Goal: Check status: Verify the current state of an ongoing process or item

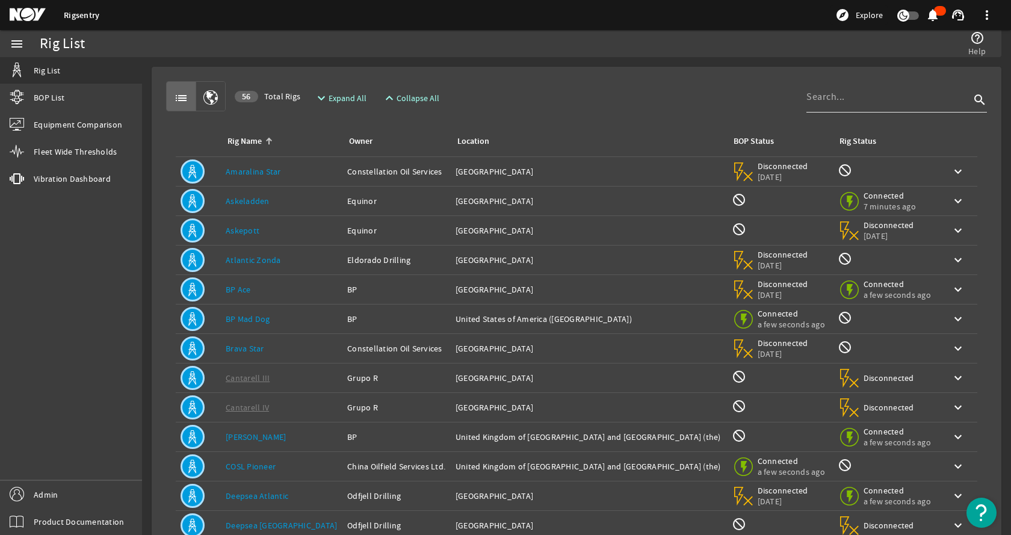
click at [813, 98] on input at bounding box center [889, 97] width 164 height 14
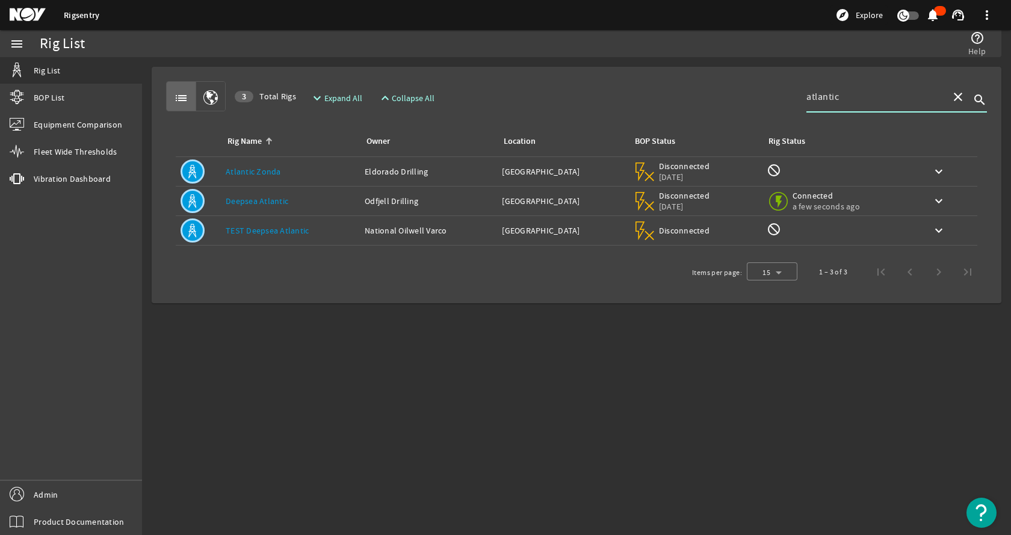
type input "atlantic"
click at [272, 199] on link "Deepsea Atlantic" at bounding box center [257, 201] width 63 height 11
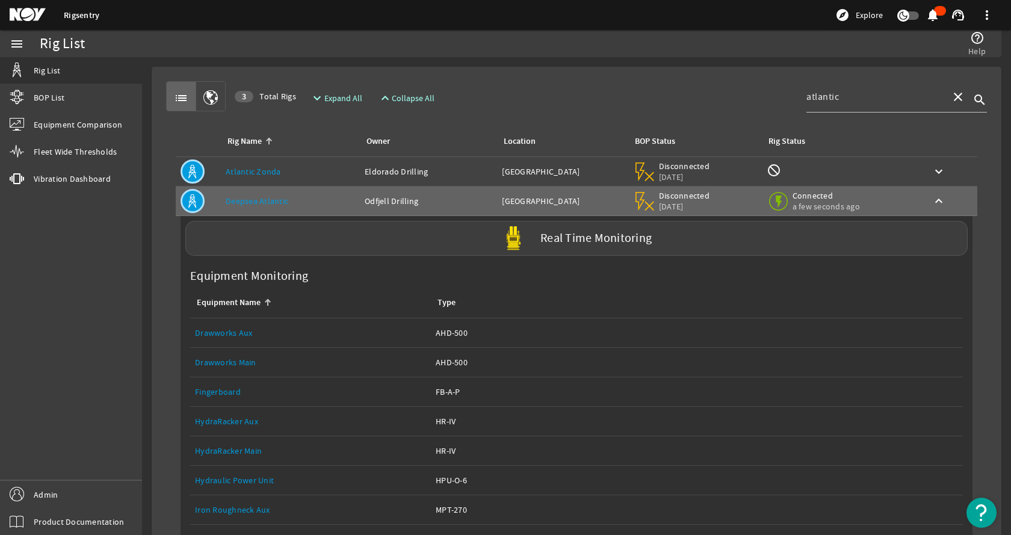
click at [404, 276] on mat-card "Real Time Monitoring Equipment Monitoring Equipment Name Type Equipment Name: D…" at bounding box center [577, 478] width 792 height 525
click at [418, 241] on div "Real Time Monitoring" at bounding box center [576, 238] width 782 height 35
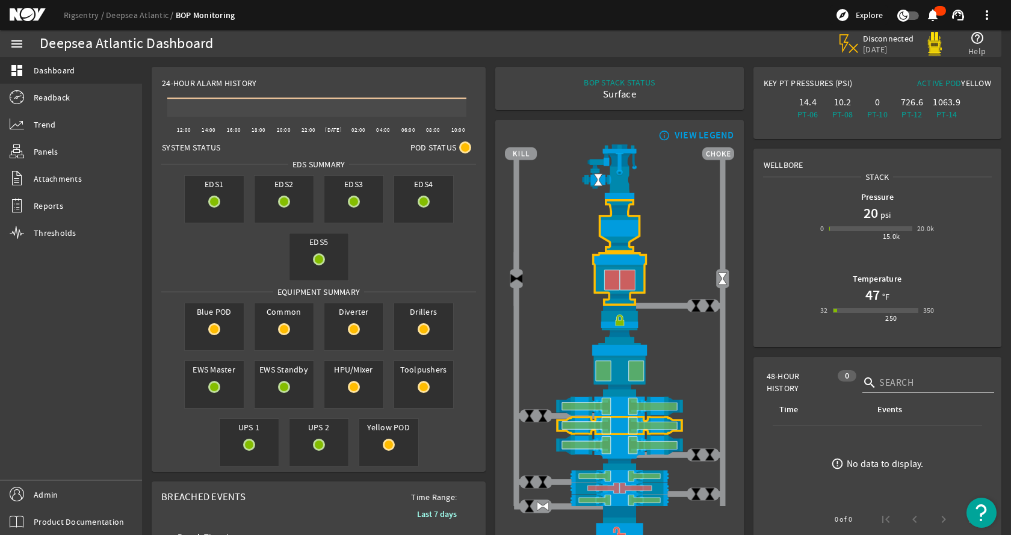
click at [491, 205] on rigsentry-mat-card "info_outline VIEW LEGEND" at bounding box center [620, 347] width 258 height 464
click at [80, 157] on link "Panels" at bounding box center [71, 151] width 142 height 26
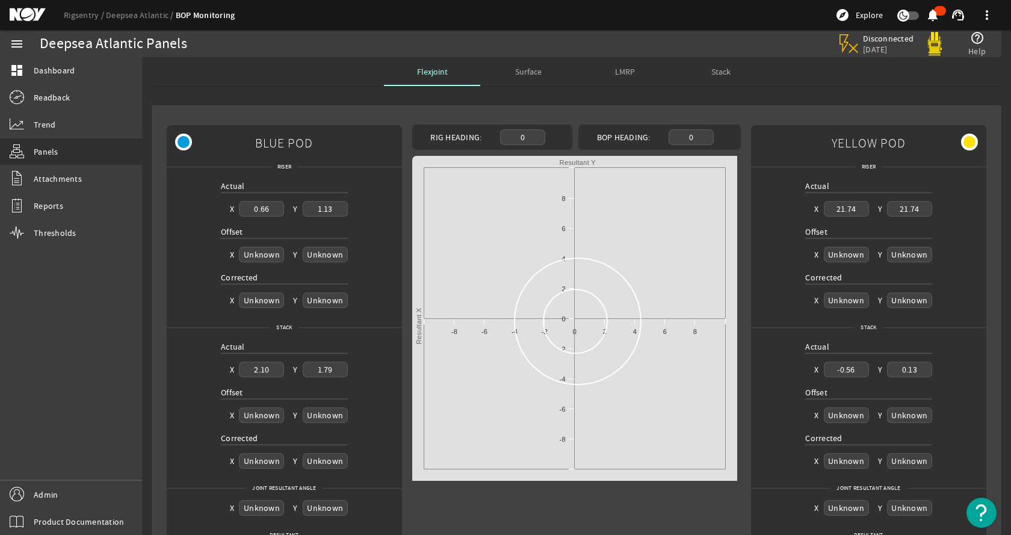
click at [382, 118] on mat-card "BLUE POD Riser Actual X 0.66 Y 1.13 Offset X Unknown Y Unknown Corrected X Unkn…" at bounding box center [577, 344] width 850 height 479
click at [333, 90] on rigsentry-tab "Flexjoint Surface LMRP Stack BLUE POD Riser Actual X 0.66 Y 1.13 Offset X Unkno…" at bounding box center [576, 325] width 869 height 536
click at [515, 76] on span "Surface" at bounding box center [528, 71] width 26 height 8
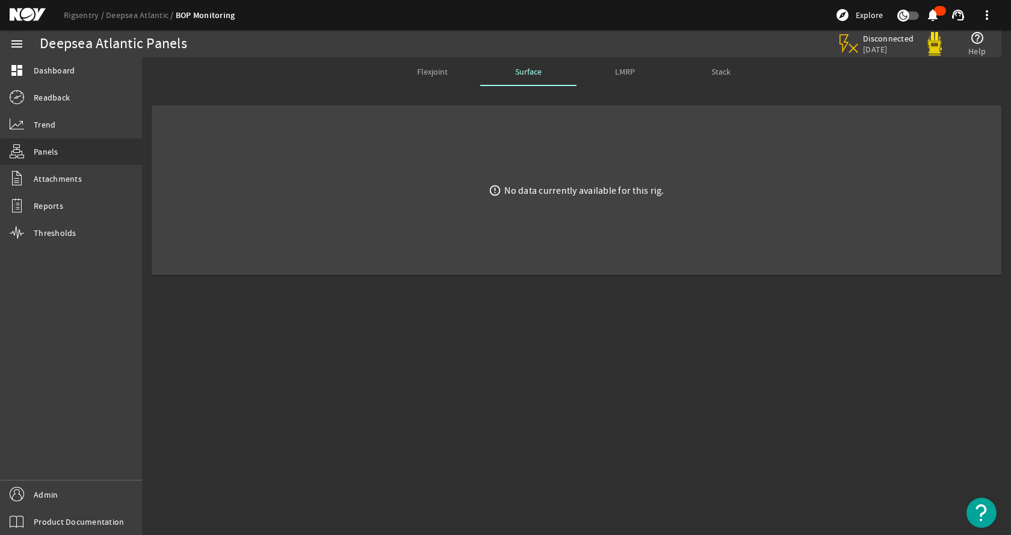
click at [439, 70] on span "Flexjoint" at bounding box center [432, 71] width 31 height 8
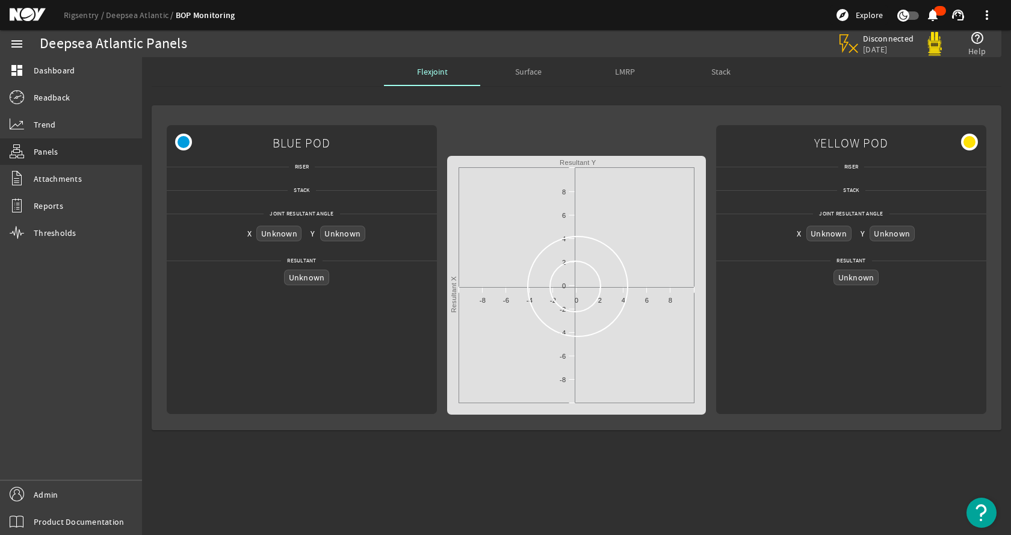
click at [297, 90] on rigsentry-tab "Flexjoint Surface LMRP Stack BLUE POD Riser Stack Joint Resultant Angle X Unkno…" at bounding box center [576, 248] width 869 height 383
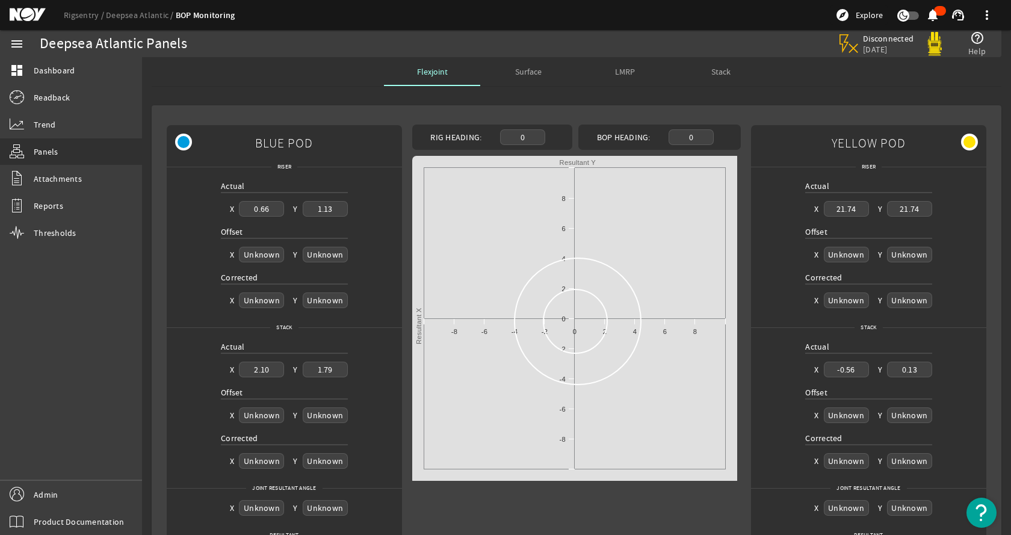
click at [136, 327] on div "menu dashboard Dashboard Readback Trend Panels Attachments Reports Thresholds A…" at bounding box center [71, 282] width 142 height 505
click at [689, 98] on rigsentry-mat-card "BLUE POD Riser Actual X 0.66 Y 1.13 Offset X Unknown Y Unknown Corrected X Unkn…" at bounding box center [576, 345] width 869 height 498
